Goal: Navigation & Orientation: Find specific page/section

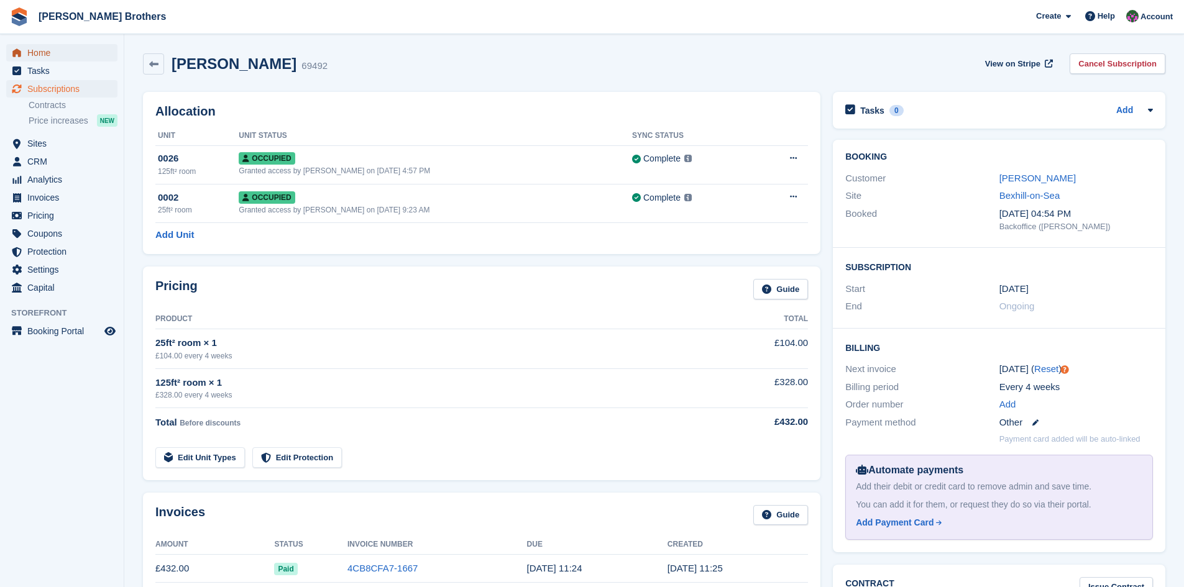
click at [40, 51] on span "Home" at bounding box center [64, 52] width 75 height 17
